Goal: Navigation & Orientation: Find specific page/section

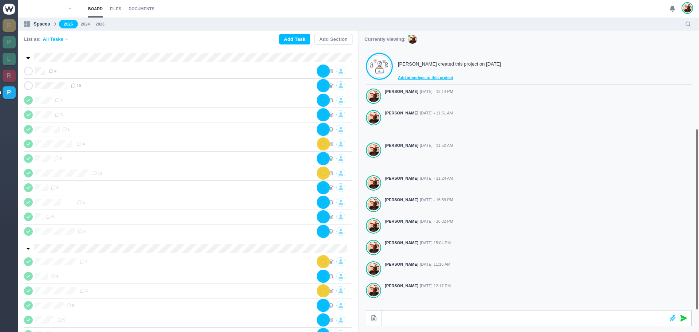
scroll to position [116, 0]
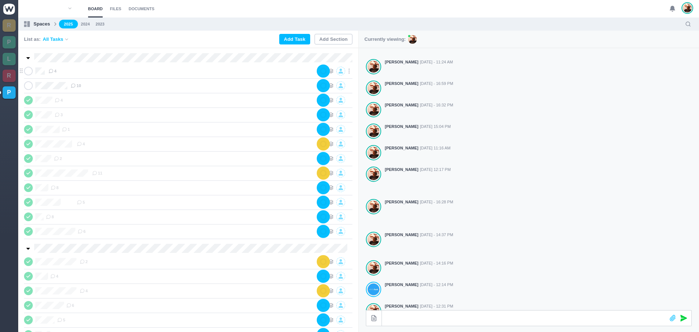
click at [28, 70] on icon at bounding box center [29, 70] width 6 height 5
click at [27, 86] on icon at bounding box center [29, 85] width 6 height 5
